Goal: Information Seeking & Learning: Understand process/instructions

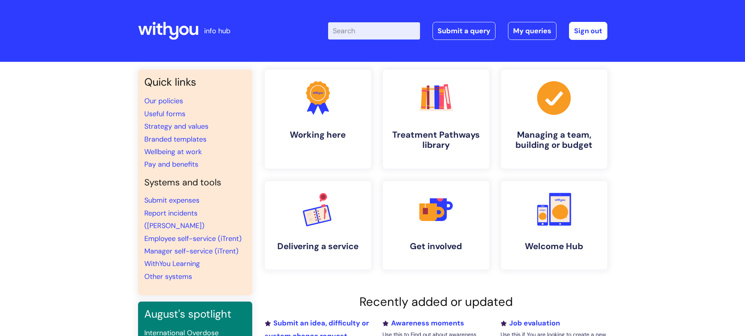
click at [399, 28] on input "Enter your search term here..." at bounding box center [374, 30] width 92 height 17
type input "dress code"
click button "Search" at bounding box center [0, 0] width 0 height 0
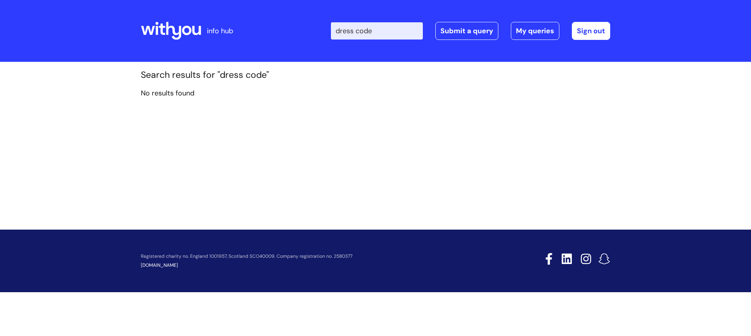
click at [381, 31] on input "dress code" at bounding box center [377, 30] width 92 height 17
drag, startPoint x: 386, startPoint y: 31, endPoint x: 326, endPoint y: 25, distance: 60.6
click at [326, 25] on div "Enter your search term here... dress code Search Submit a query My queries Welc…" at bounding box center [433, 31] width 353 height 46
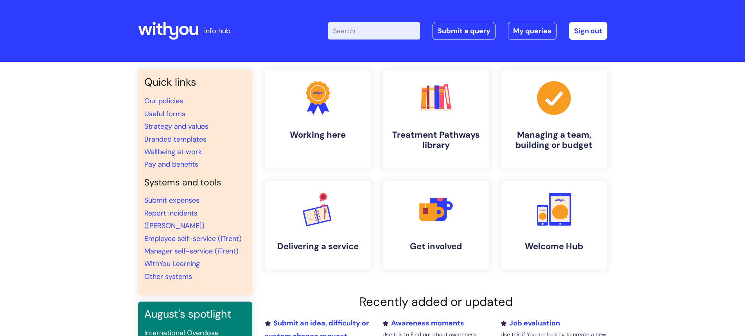
click at [347, 31] on input "Enter your search term here..." at bounding box center [374, 30] width 92 height 17
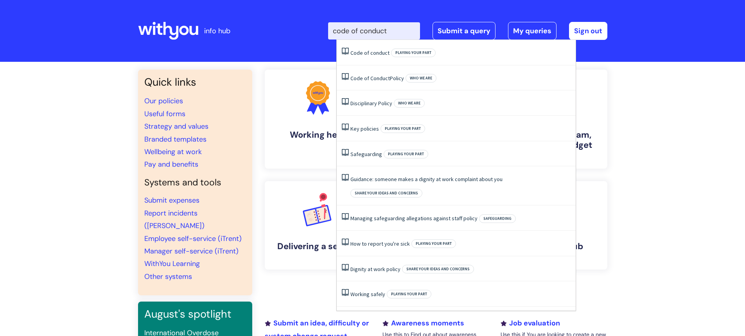
type input "code of conduct"
click button "Search" at bounding box center [0, 0] width 0 height 0
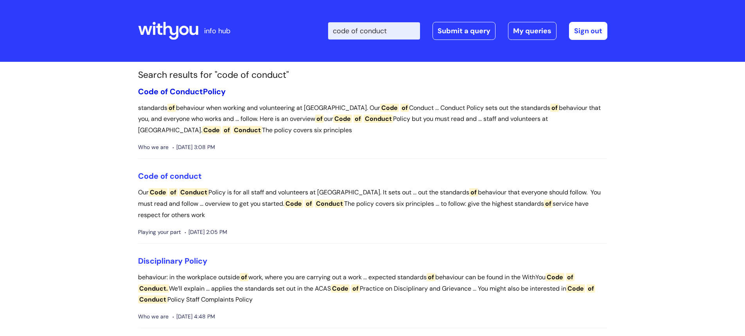
click at [217, 93] on link "Code of Conduct Policy" at bounding box center [182, 91] width 88 height 10
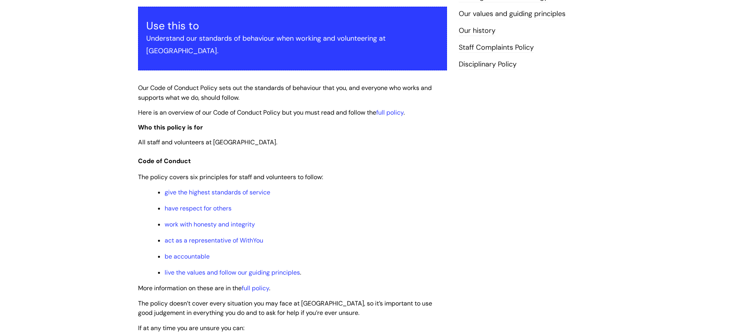
scroll to position [156, 0]
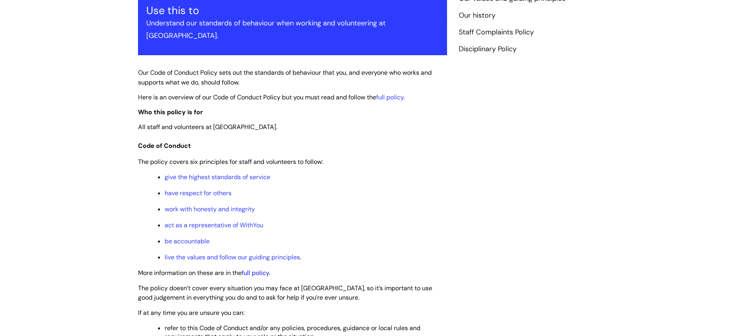
click at [259, 269] on link "full policy" at bounding box center [255, 273] width 27 height 8
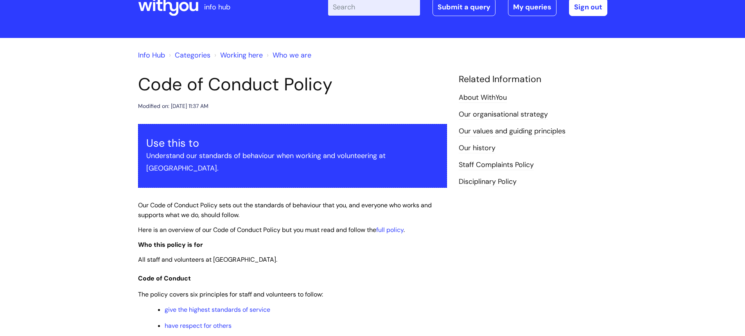
scroll to position [0, 0]
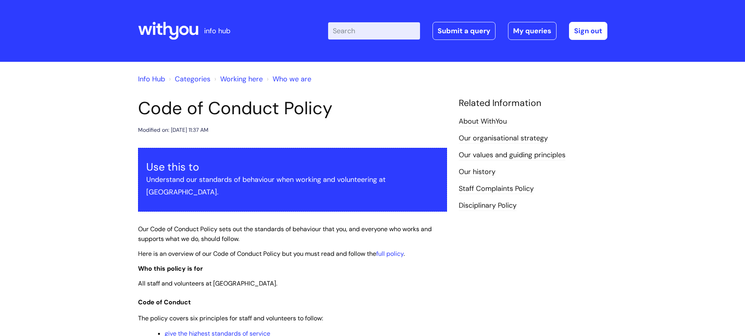
click at [367, 29] on input "Enter your search term here..." at bounding box center [374, 30] width 92 height 17
type input "sabbatical"
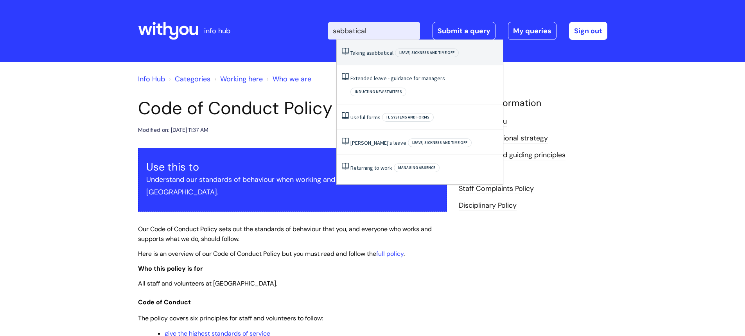
click at [375, 57] on li "Taking a sabbatical Leave, sickness and time off" at bounding box center [420, 52] width 166 height 25
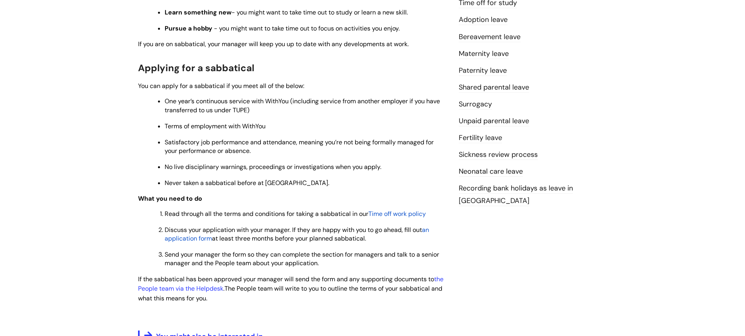
scroll to position [274, 0]
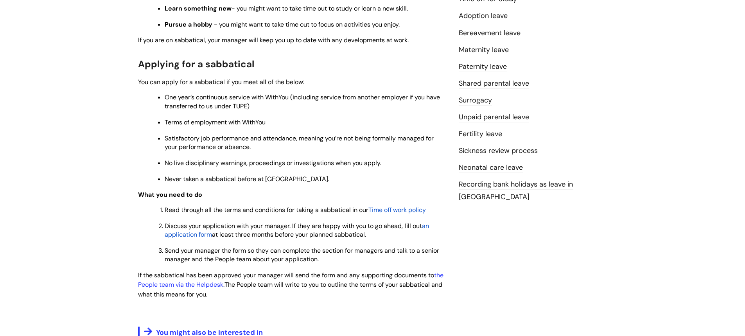
click at [199, 236] on span "an application form" at bounding box center [297, 230] width 264 height 17
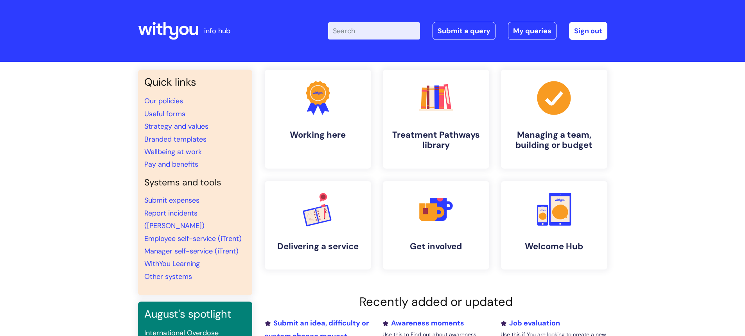
click at [354, 33] on input "Enter your search term here..." at bounding box center [374, 30] width 92 height 17
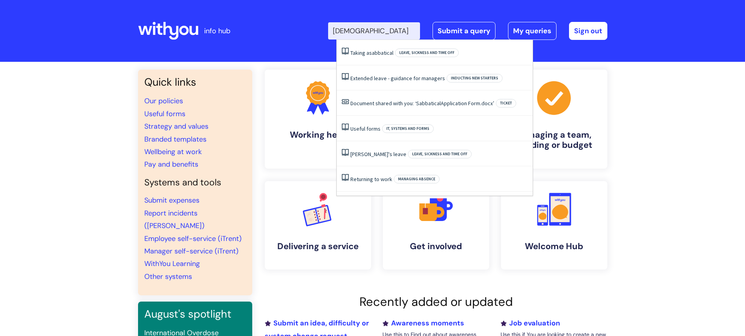
type input "sabbatical"
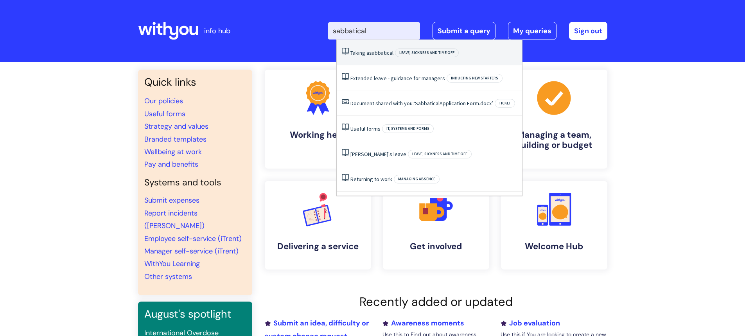
click at [380, 57] on li "Taking a sabbatical Leave, sickness and time off" at bounding box center [429, 52] width 185 height 25
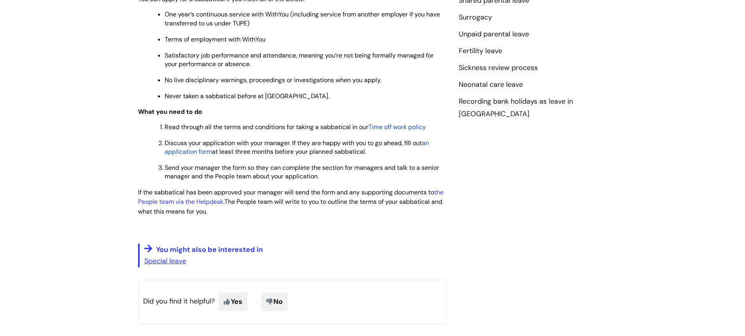
scroll to position [352, 0]
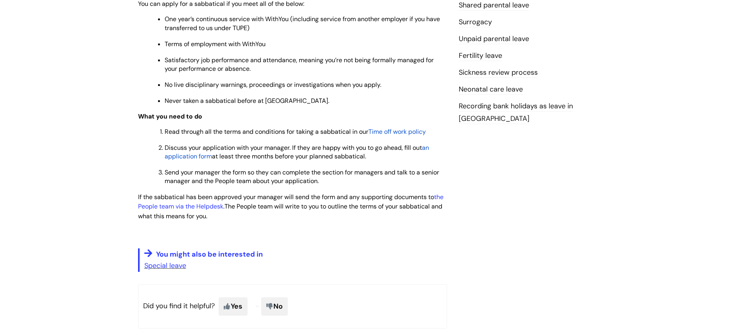
click at [204, 157] on span "an application form" at bounding box center [297, 152] width 264 height 17
